Goal: Task Accomplishment & Management: Use online tool/utility

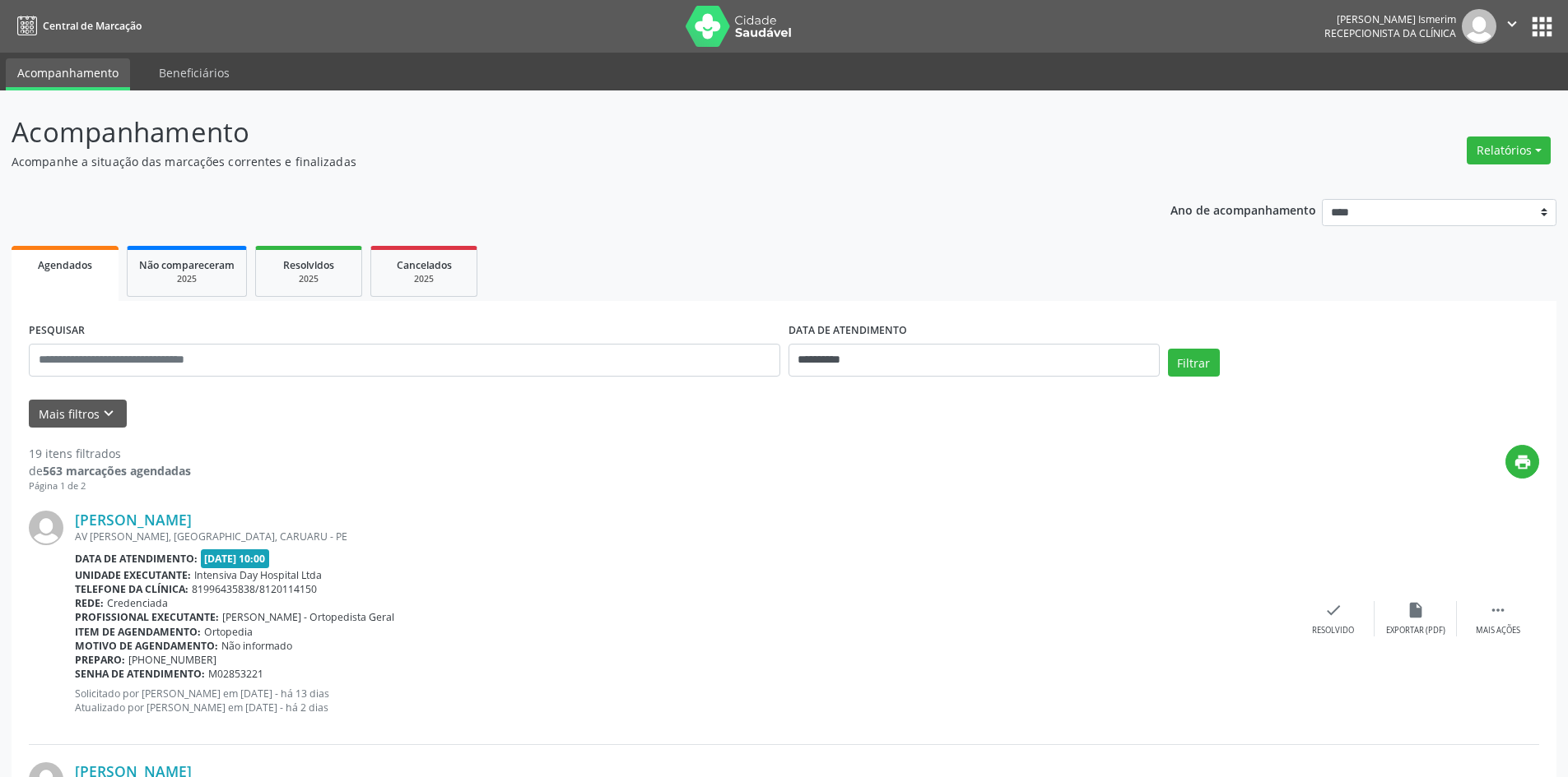
click at [1465, 276] on ul "Agendados Não compareceram 2025 Resolvidos 2025 Cancelados 2025" at bounding box center [784, 272] width 1545 height 59
click at [1492, 148] on button "Relatórios" at bounding box center [1508, 150] width 84 height 28
click at [1438, 181] on link "Agendamentos" at bounding box center [1463, 186] width 177 height 23
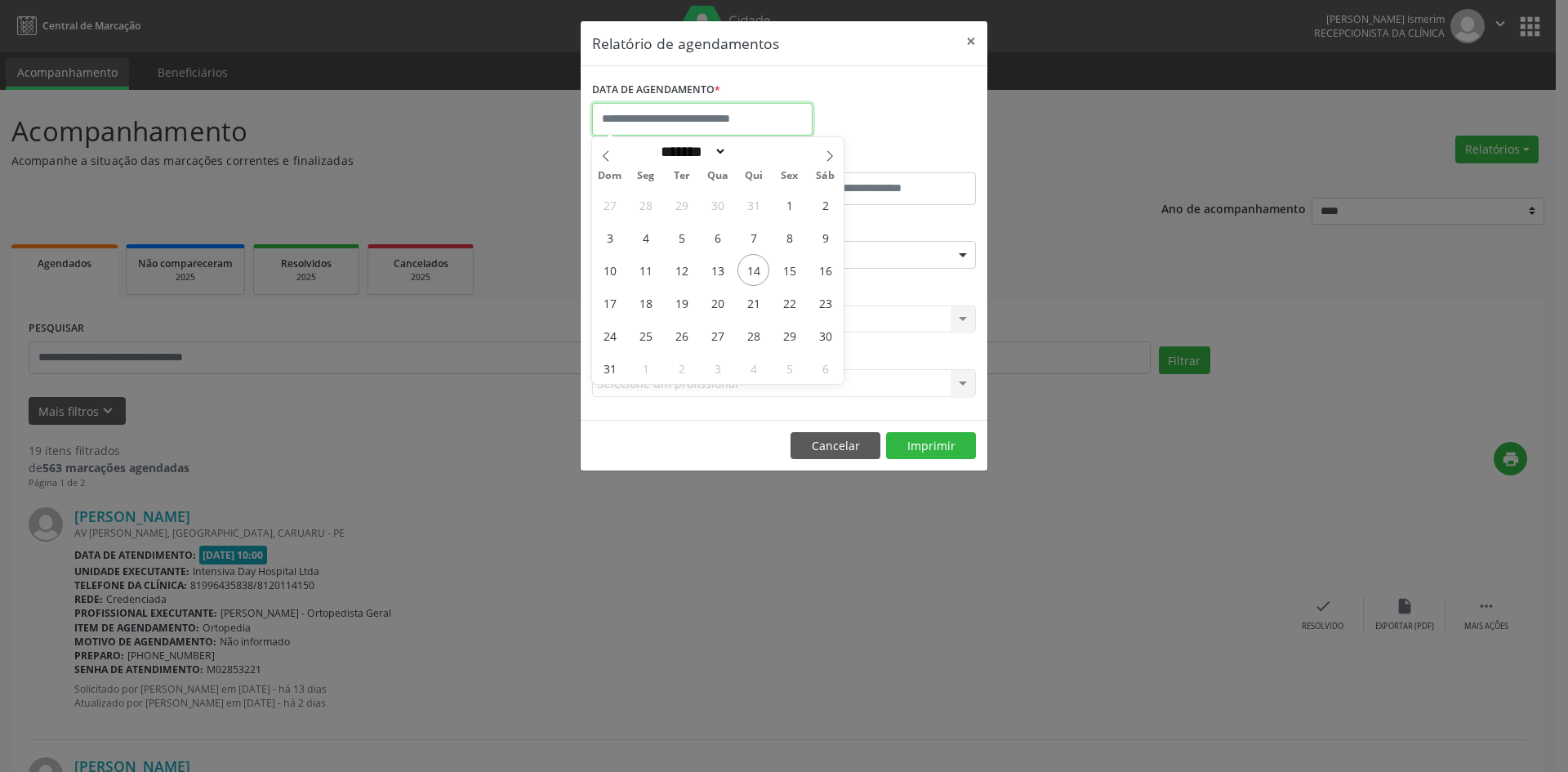
click at [734, 112] on input "text" at bounding box center [703, 119] width 221 height 33
click at [790, 272] on span "15" at bounding box center [789, 270] width 32 height 32
type input "**********"
click at [912, 292] on div "CLÍNICA * Selecione uma clínica Nenhum resultado encontrado para: " " Não há ne…" at bounding box center [784, 312] width 392 height 64
select select "*"
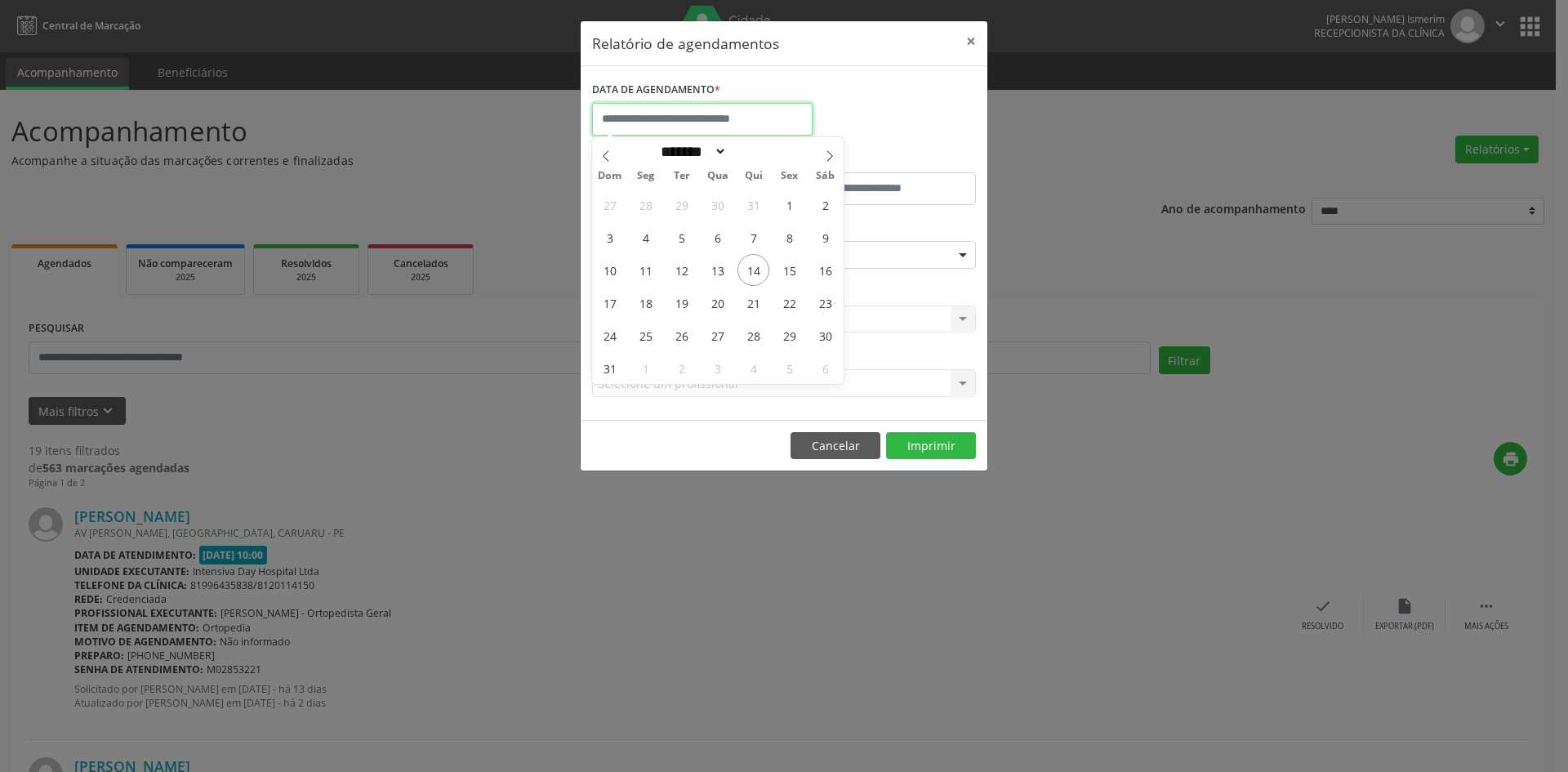
click at [728, 115] on input "text" at bounding box center [703, 119] width 221 height 33
click at [789, 267] on span "15" at bounding box center [789, 270] width 32 height 32
type input "**********"
click at [789, 268] on span "15" at bounding box center [789, 270] width 32 height 32
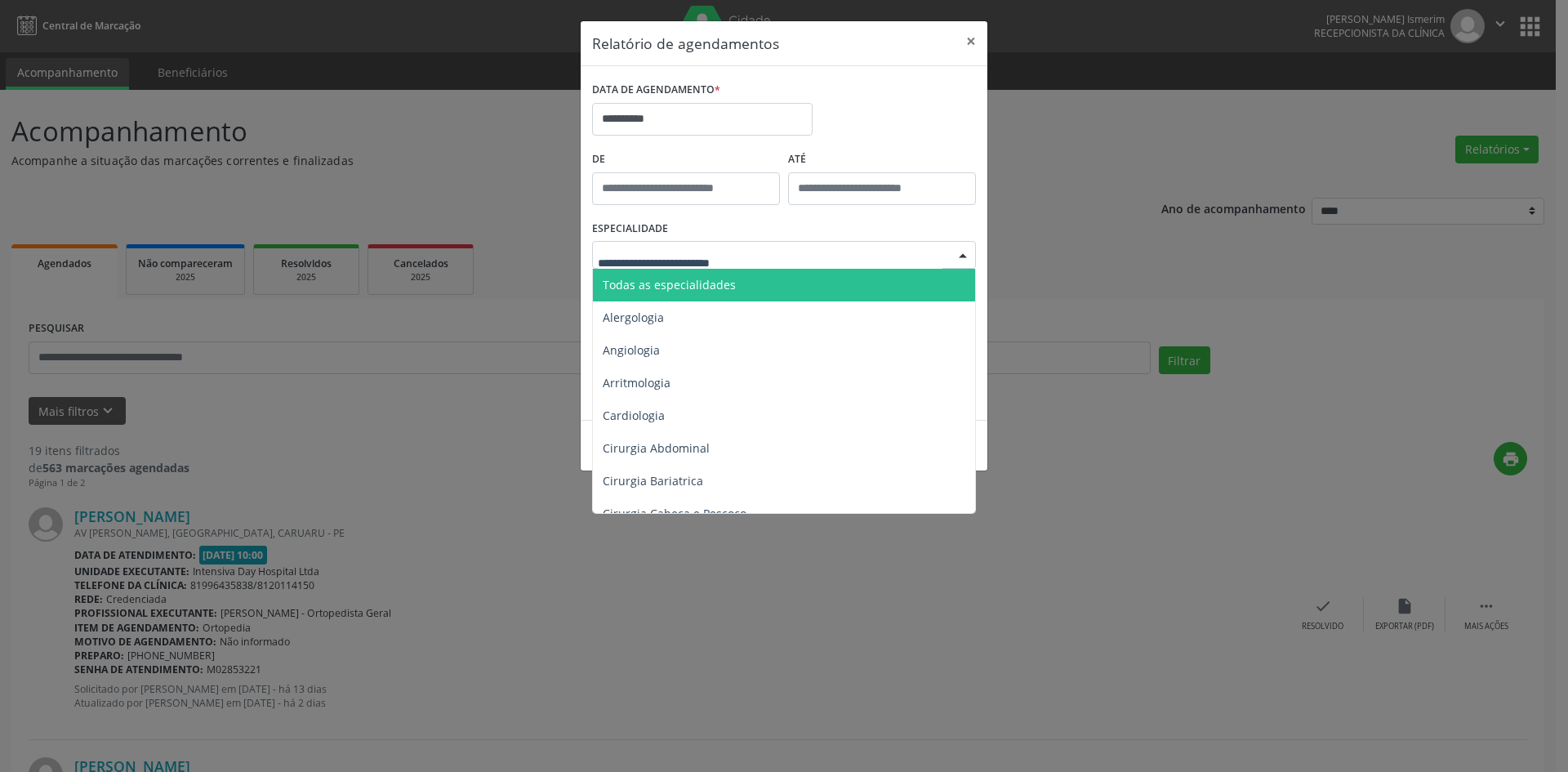
click at [719, 283] on span "Todas as especialidades" at bounding box center [669, 285] width 133 height 16
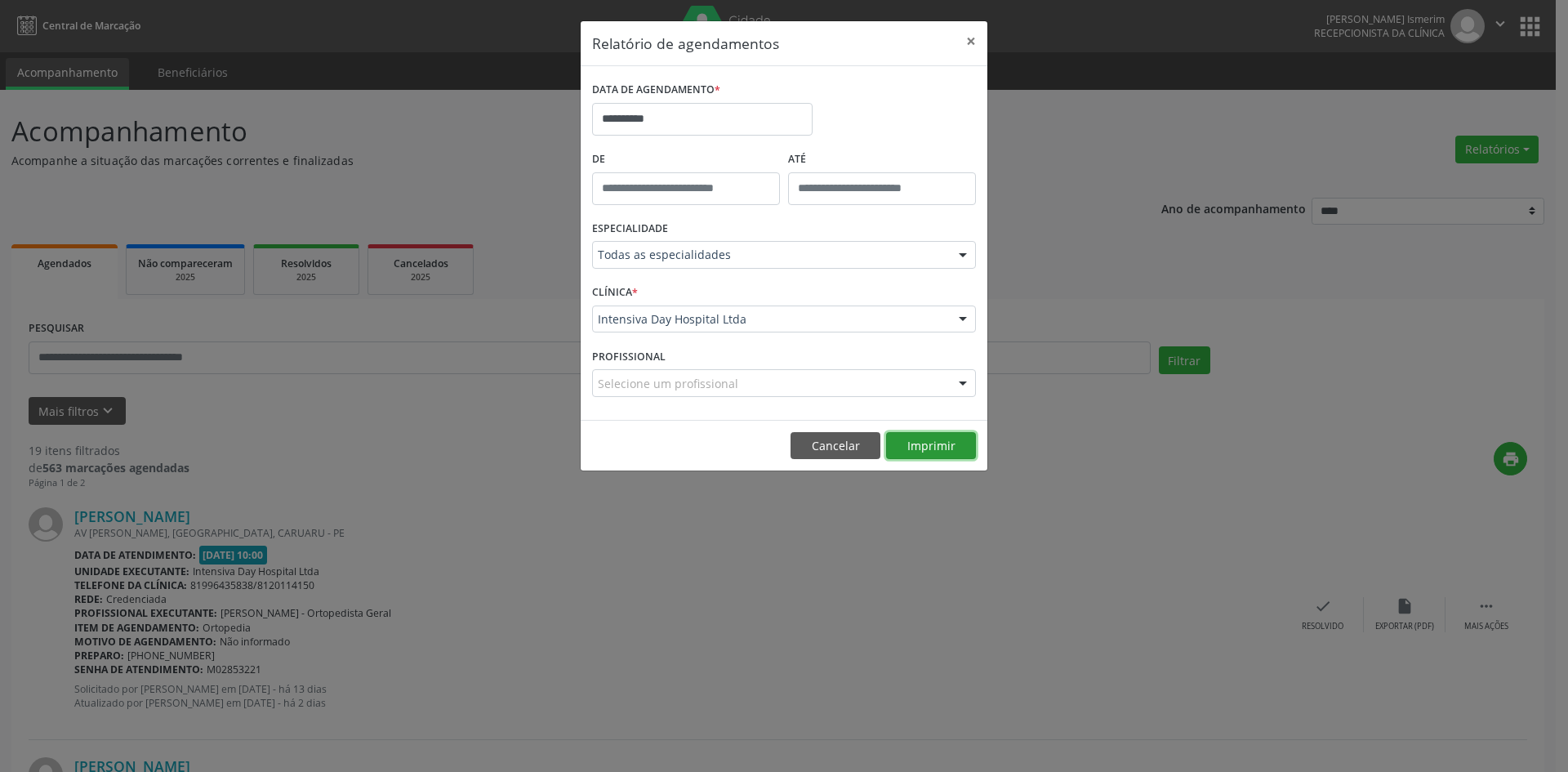
click at [916, 437] on button "Imprimir" at bounding box center [931, 446] width 90 height 28
